Goal: Navigation & Orientation: Find specific page/section

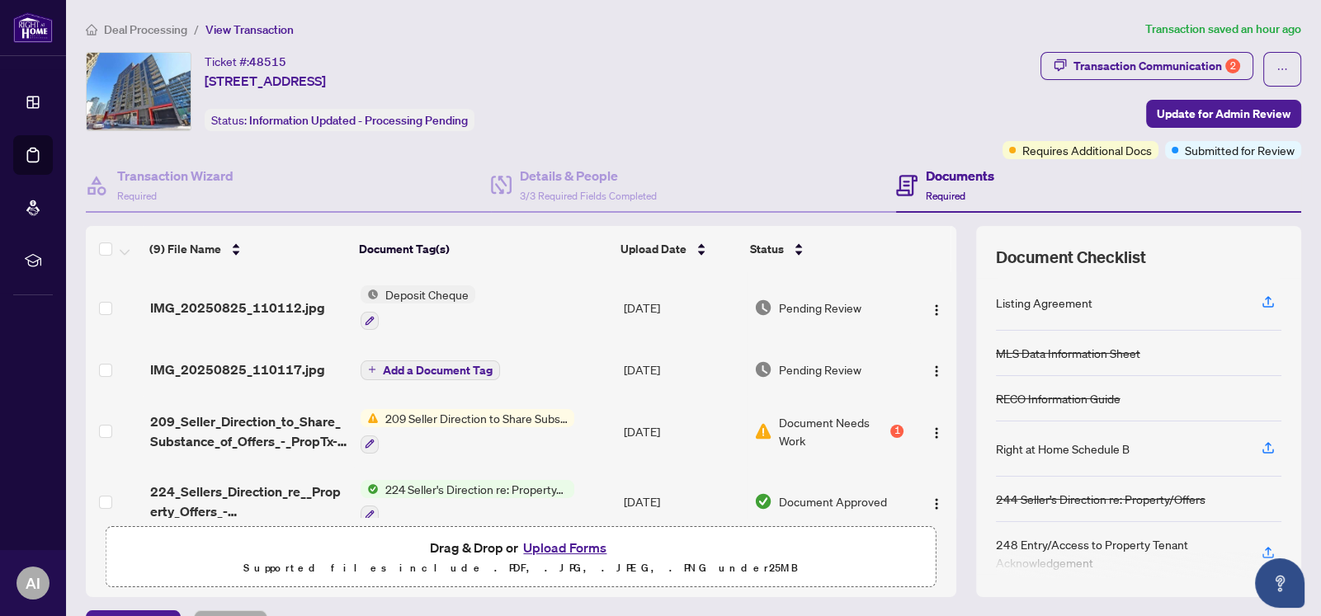
click at [464, 420] on span "209 Seller Direction to Share Substance of Offers" at bounding box center [477, 418] width 196 height 18
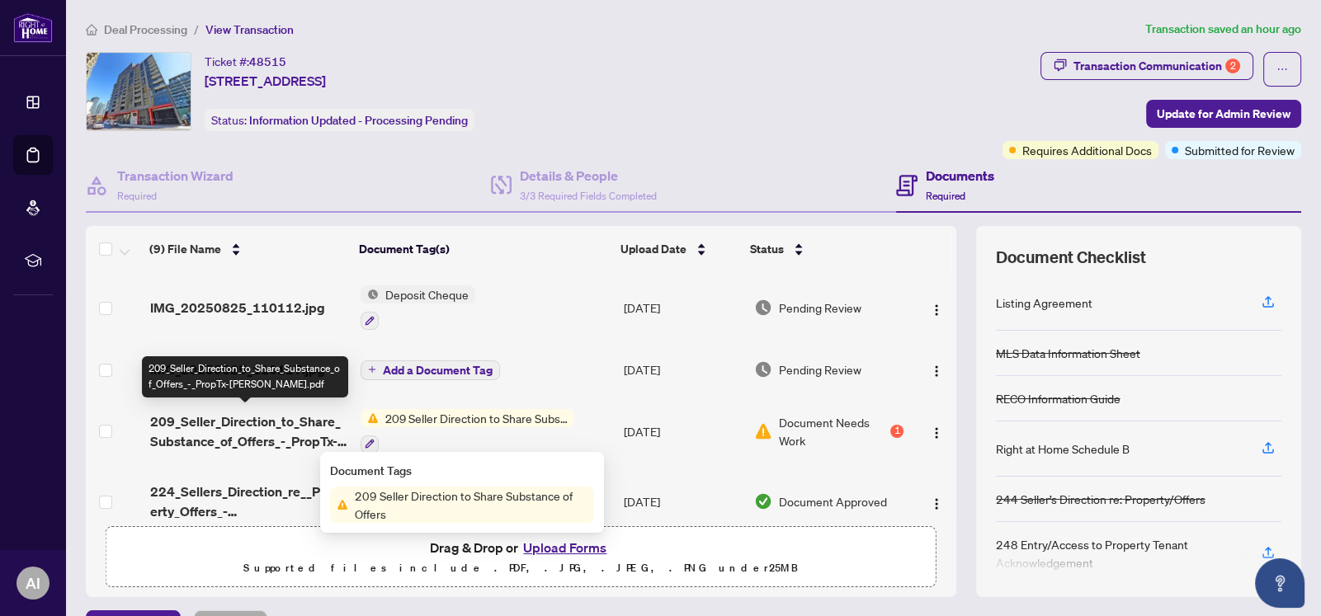
click at [290, 424] on span "209_Seller_Direction_to_Share_Substance_of_Offers_-_PropTx-[PERSON_NAME].pdf" at bounding box center [248, 432] width 197 height 40
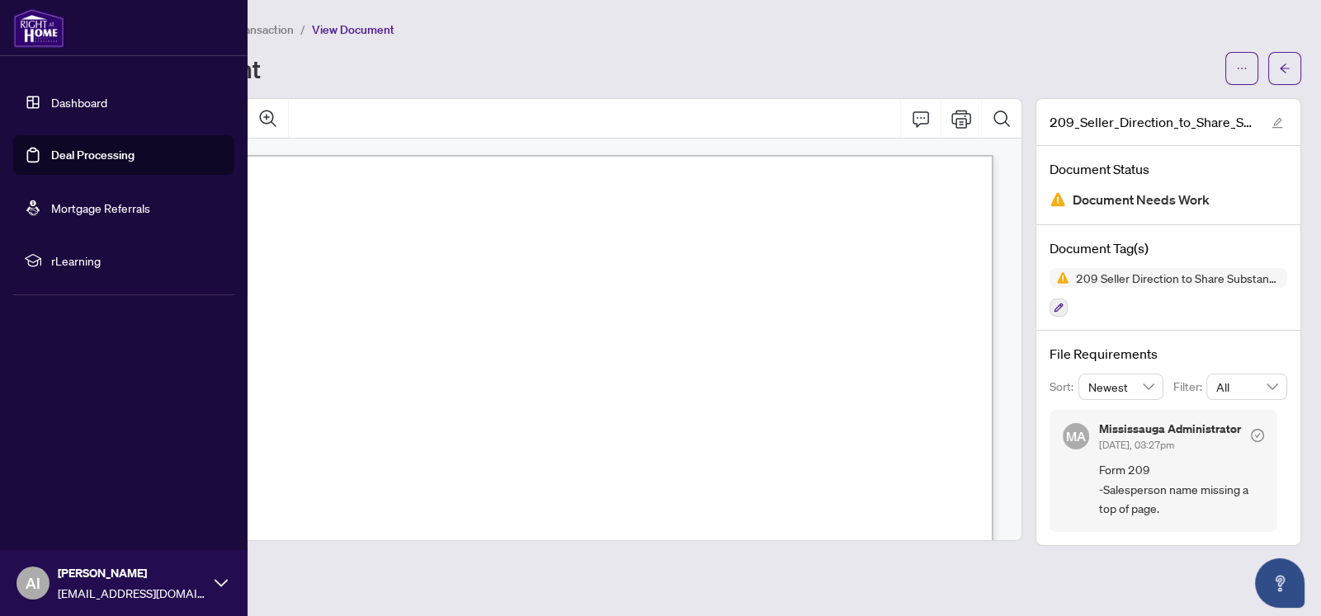
click at [80, 95] on link "Dashboard" at bounding box center [79, 102] width 56 height 15
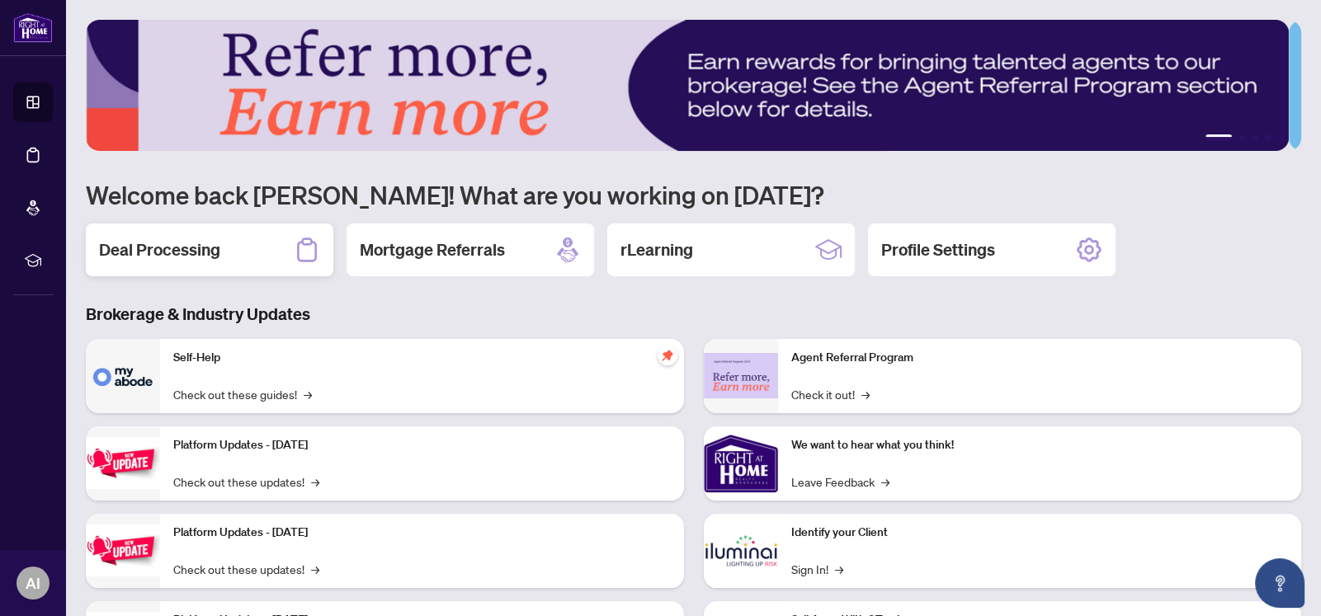
click at [191, 253] on h2 "Deal Processing" at bounding box center [159, 249] width 121 height 23
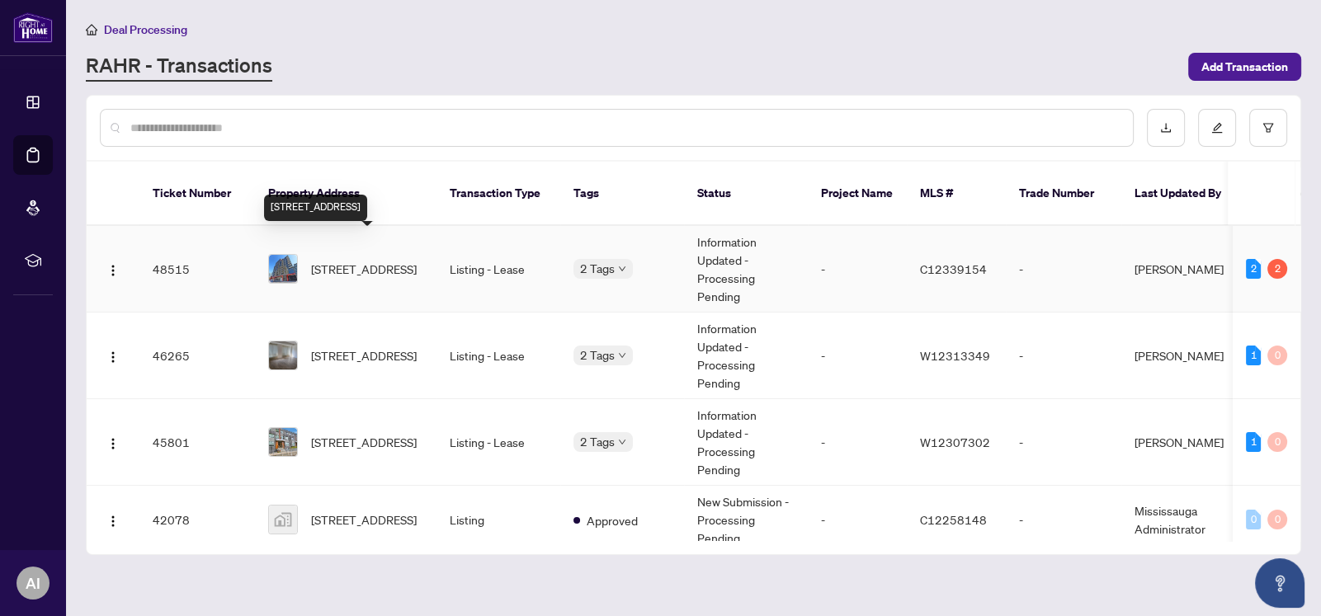
click at [355, 260] on span "[STREET_ADDRESS]" at bounding box center [364, 269] width 106 height 18
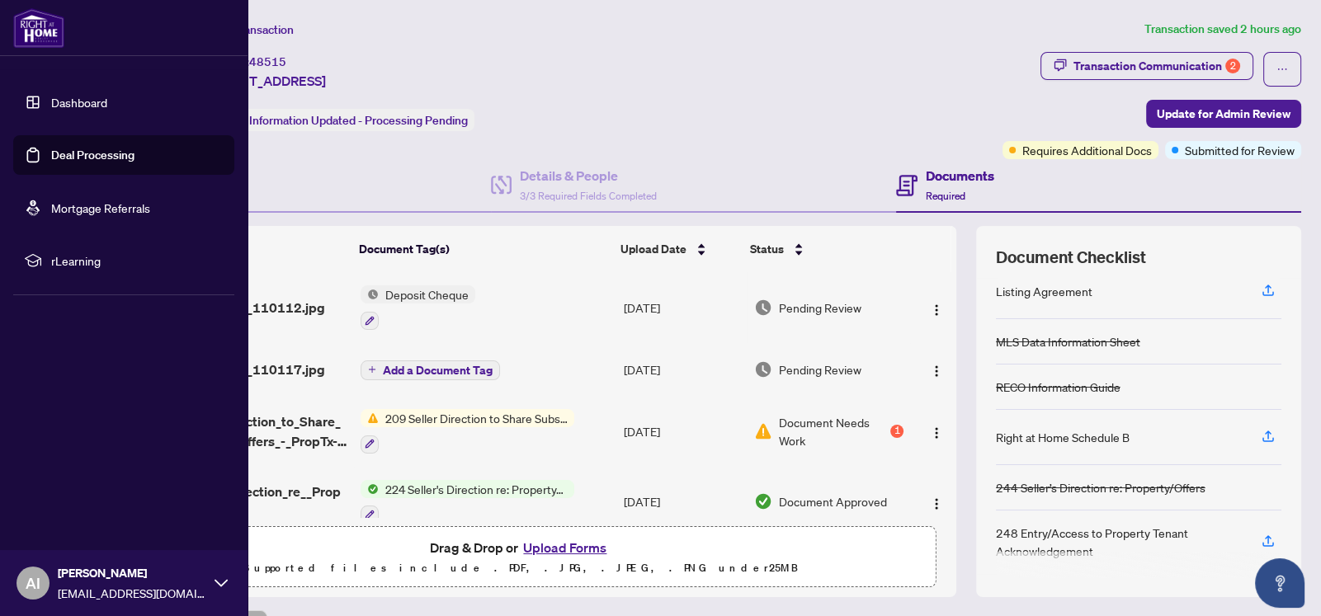
click at [51, 102] on link "Dashboard" at bounding box center [79, 102] width 56 height 15
